Goal: Transaction & Acquisition: Purchase product/service

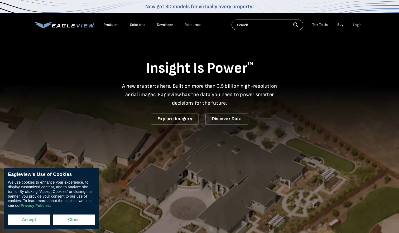
click at [39, 217] on button "Accept" at bounding box center [29, 219] width 42 height 11
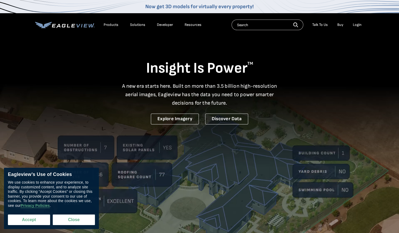
checkbox input "true"
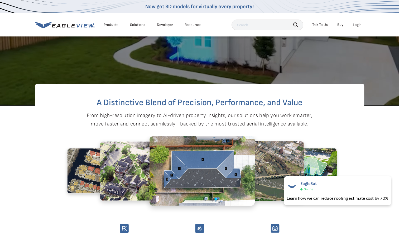
scroll to position [132, 0]
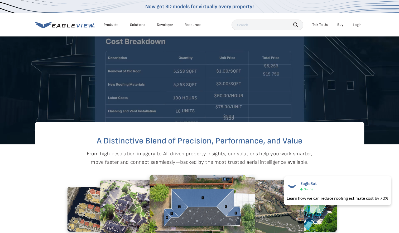
click at [111, 26] on div "Products" at bounding box center [111, 24] width 15 height 5
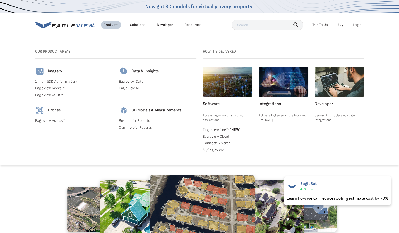
click at [136, 25] on div "Solutions" at bounding box center [137, 24] width 15 height 5
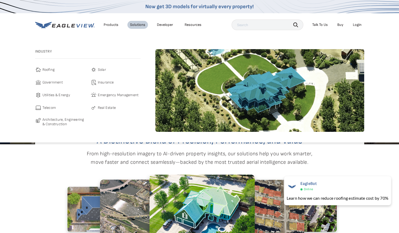
click at [38, 69] on img at bounding box center [38, 69] width 6 height 6
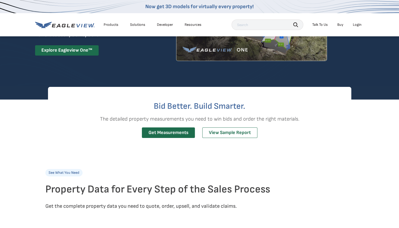
scroll to position [79, 0]
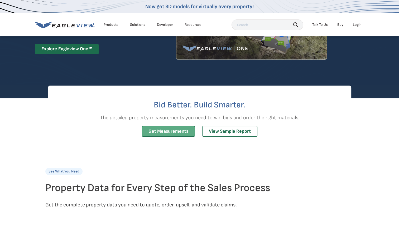
click at [164, 133] on link "Get Measurements" at bounding box center [168, 131] width 53 height 11
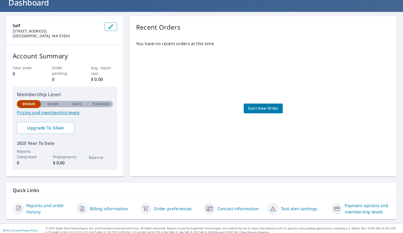
scroll to position [41, 0]
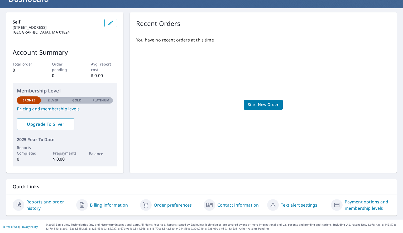
click at [54, 107] on link "Pricing and membership levels" at bounding box center [65, 109] width 96 height 6
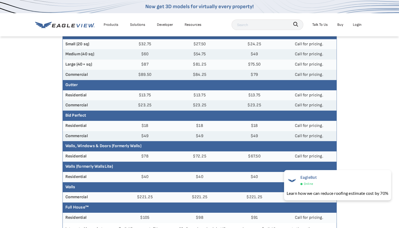
scroll to position [106, 0]
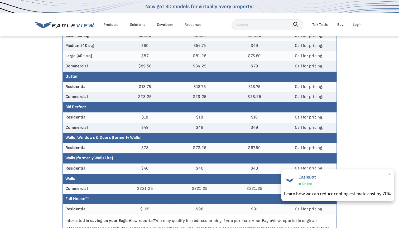
click at [353, 192] on div "Learn how we can reduce roofing estimate cost by 70%" at bounding box center [337, 194] width 107 height 7
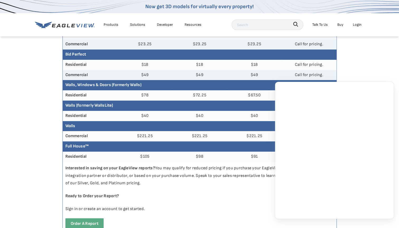
scroll to position [185, 0]
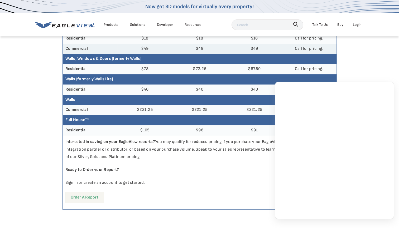
click at [82, 198] on link "Order a report" at bounding box center [84, 197] width 38 height 11
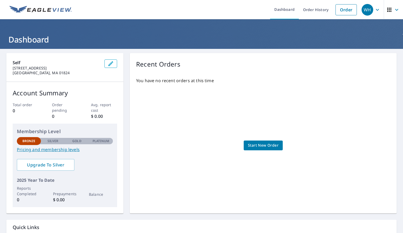
click at [260, 142] on span "Start New Order" at bounding box center [263, 145] width 31 height 7
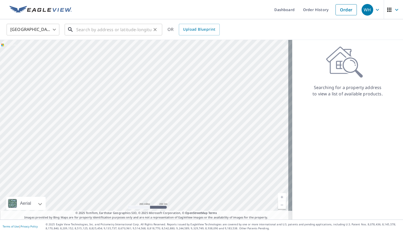
click at [108, 32] on input "text" at bounding box center [113, 29] width 75 height 15
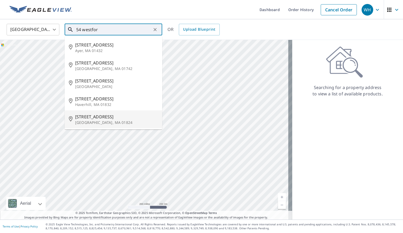
click at [88, 118] on span "54 Westford St" at bounding box center [116, 116] width 83 height 6
type input "54 Westford St Chelmsford, MA 01824"
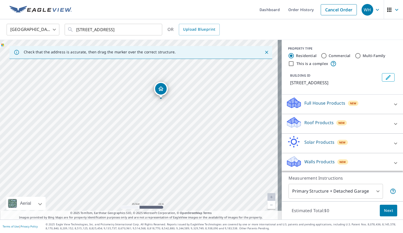
scroll to position [1, 0]
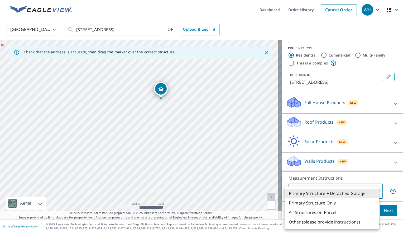
click at [367, 193] on body "WH WH Dashboard Order History Cancel Order WH United States US ​ 54 Westford St…" at bounding box center [201, 116] width 403 height 233
click at [324, 204] on li "Primary Structure Only" at bounding box center [332, 202] width 94 height 9
type input "2"
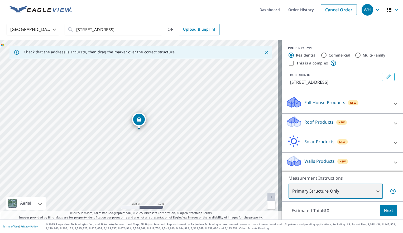
click at [156, 207] on div "54 Westford St Chelmsford, MA 01824" at bounding box center [141, 129] width 282 height 179
click at [267, 196] on link "Current Level 20, Zoom In Disabled" at bounding box center [271, 197] width 8 height 8
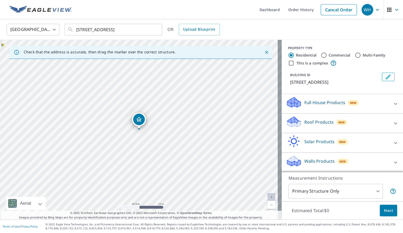
click at [392, 103] on icon at bounding box center [395, 103] width 6 height 6
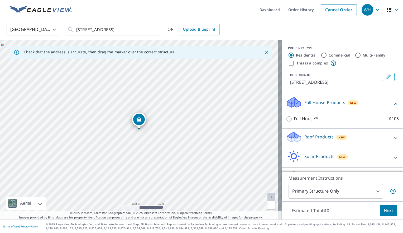
click at [392, 137] on icon at bounding box center [395, 138] width 6 height 6
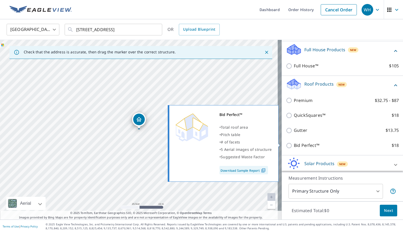
scroll to position [75, 0]
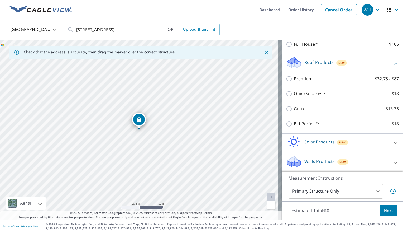
click at [392, 142] on icon at bounding box center [395, 143] width 6 height 6
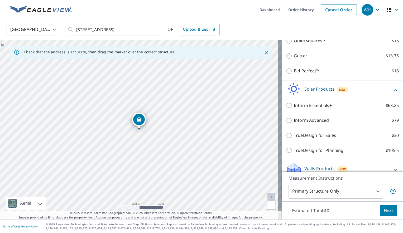
scroll to position [135, 0]
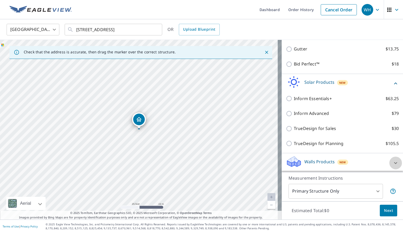
click at [392, 163] on icon at bounding box center [395, 163] width 6 height 6
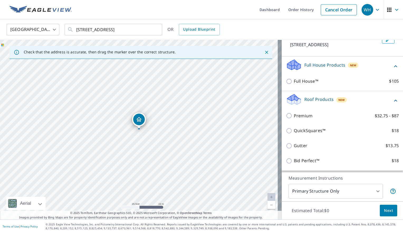
scroll to position [0, 0]
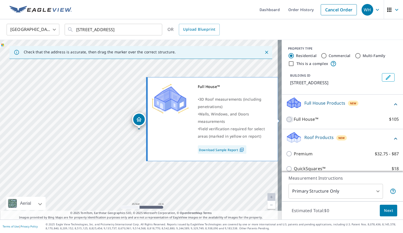
click at [286, 119] on input "Full House™ $105" at bounding box center [290, 119] width 8 height 6
checkbox input "true"
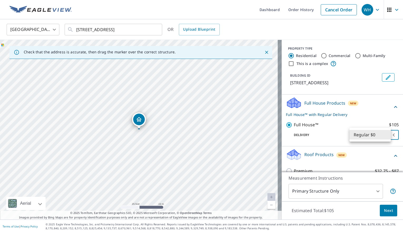
click at [378, 135] on body "WH WH Dashboard Order History Cancel Order WH United States US ​ 54 Westford St…" at bounding box center [201, 116] width 403 height 233
click at [378, 135] on li "Regular $0" at bounding box center [369, 134] width 41 height 9
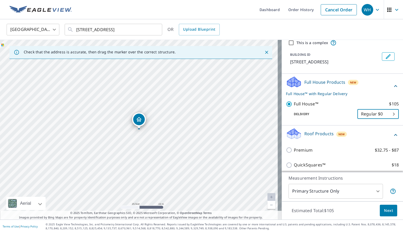
scroll to position [26, 0]
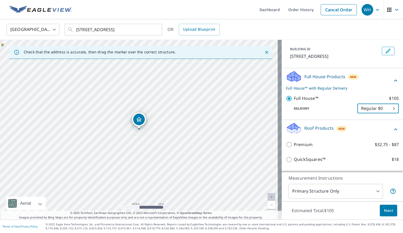
click at [385, 211] on span "Next" at bounding box center [388, 210] width 9 height 7
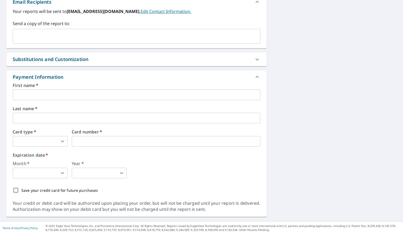
scroll to position [215, 0]
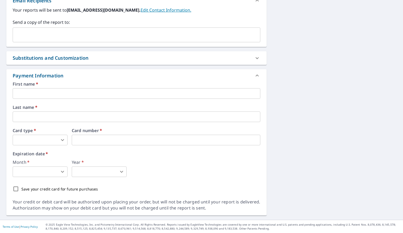
click at [26, 92] on input "text" at bounding box center [137, 93] width 248 height 11
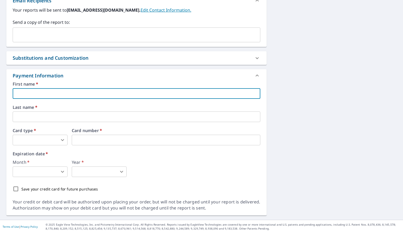
type input "Wesley"
type input "tbnrules@me.com"
type input "Hopper"
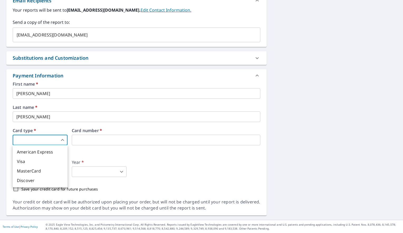
click at [39, 137] on body "WH WH Dashboard Order History Cancel Order WH Dashboard / Finalize Order Finali…" at bounding box center [201, 116] width 403 height 233
click at [81, 139] on div at bounding box center [201, 116] width 403 height 233
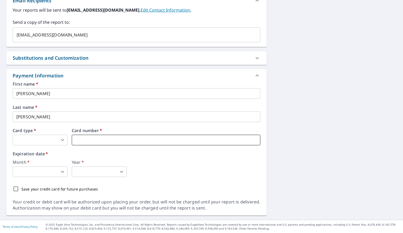
type input "2"
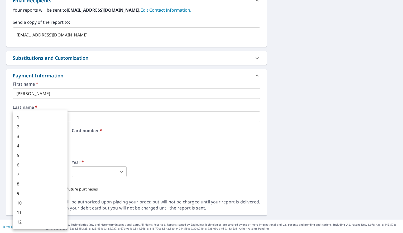
click at [58, 171] on body "WH WH Dashboard Order History Cancel Order WH Dashboard / Finalize Order Finali…" at bounding box center [201, 116] width 403 height 233
click at [101, 152] on div at bounding box center [201, 116] width 403 height 233
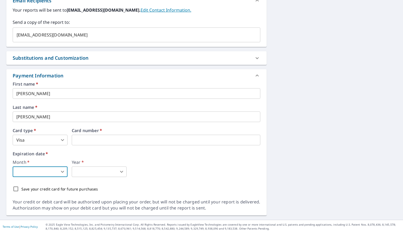
click at [57, 169] on body "WH WH Dashboard Order History Cancel Order WH Dashboard / Finalize Order Finali…" at bounding box center [201, 116] width 403 height 233
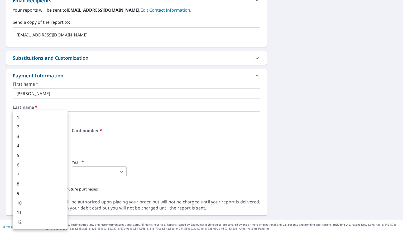
click at [32, 186] on li "8" at bounding box center [40, 183] width 55 height 9
type input "8"
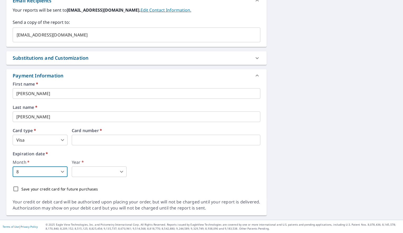
click at [86, 172] on body "WH WH Dashboard Order History Cancel Order WH Dashboard / Finalize Order Finali…" at bounding box center [201, 116] width 403 height 233
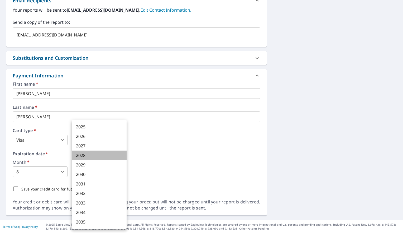
click at [85, 158] on li "2028" at bounding box center [99, 154] width 55 height 9
type input "2028"
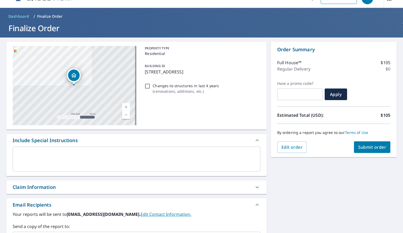
scroll to position [4, 0]
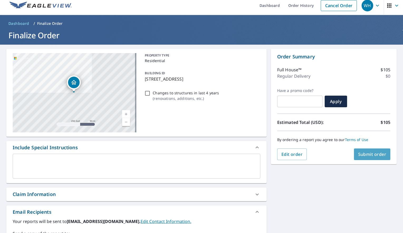
click at [371, 155] on span "Submit order" at bounding box center [372, 154] width 28 height 6
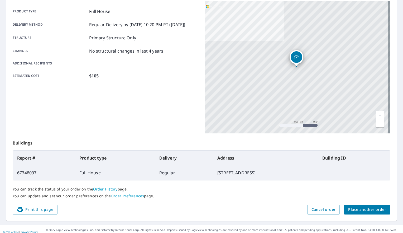
scroll to position [78, 0]
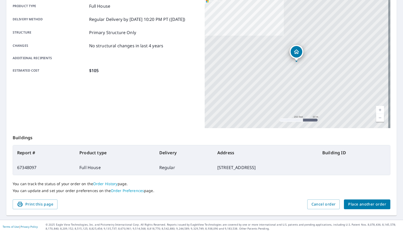
click at [108, 184] on link "Order History" at bounding box center [105, 183] width 25 height 5
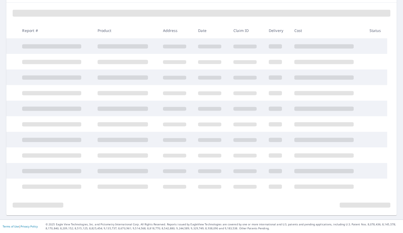
scroll to position [73, 0]
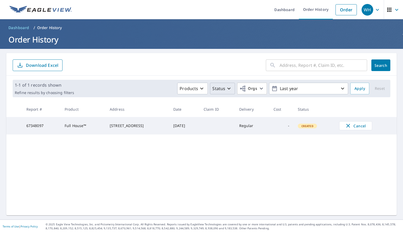
click at [220, 87] on p "Status" at bounding box center [218, 88] width 13 height 6
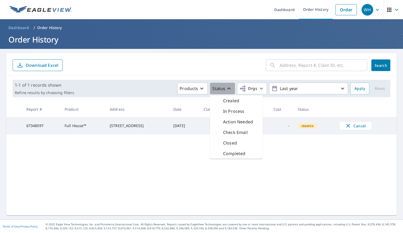
click at [220, 87] on p "Status" at bounding box center [218, 88] width 13 height 6
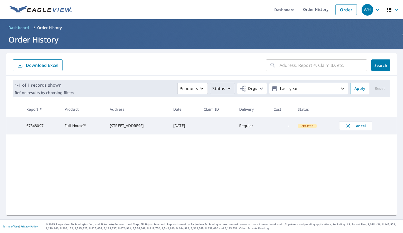
click at [220, 87] on p "Status" at bounding box center [218, 88] width 13 height 6
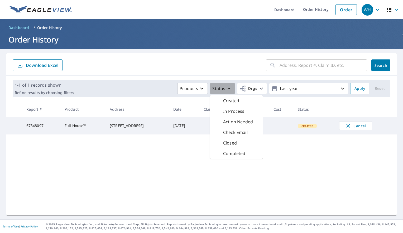
click at [220, 87] on p "Status" at bounding box center [218, 88] width 13 height 6
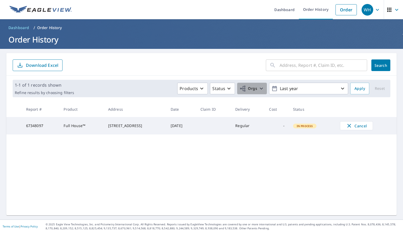
click at [259, 90] on icon "button" at bounding box center [261, 88] width 6 height 6
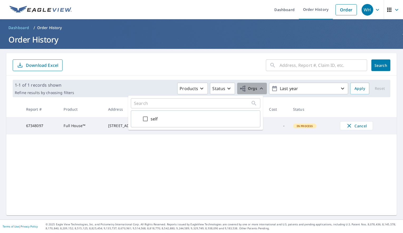
click at [259, 90] on icon "button" at bounding box center [261, 88] width 6 height 6
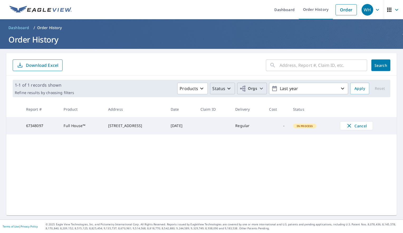
click at [228, 85] on icon "button" at bounding box center [229, 88] width 6 height 6
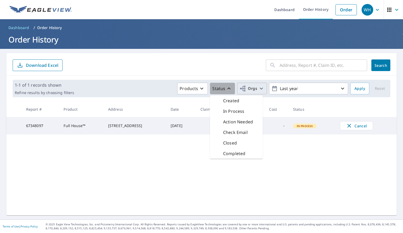
click at [228, 85] on icon "button" at bounding box center [229, 88] width 6 height 6
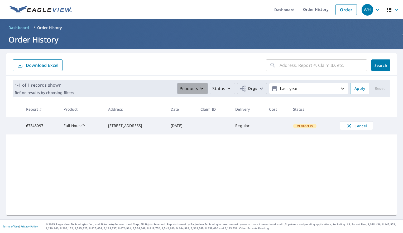
click at [200, 86] on icon "button" at bounding box center [202, 88] width 6 height 6
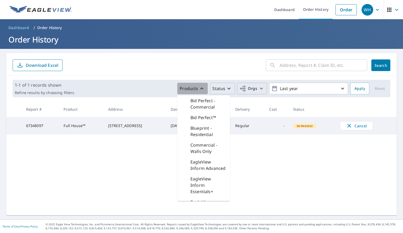
click at [200, 86] on icon "button" at bounding box center [202, 88] width 6 height 6
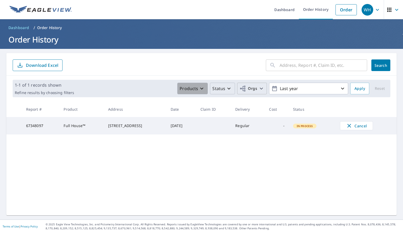
click at [199, 88] on icon "button" at bounding box center [202, 88] width 6 height 6
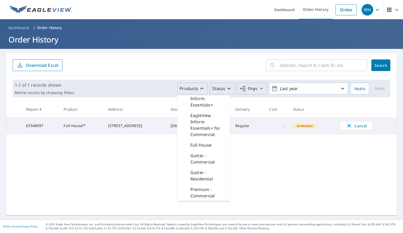
scroll to position [132, 0]
click at [150, 60] on form "​ Search Download Excel" at bounding box center [202, 65] width 378 height 12
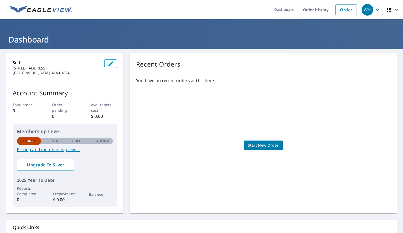
scroll to position [41, 0]
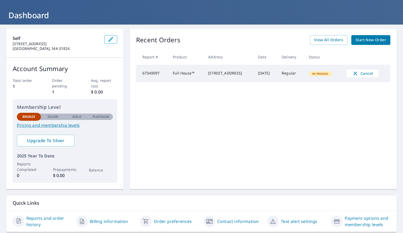
scroll to position [41, 0]
